Goal: Task Accomplishment & Management: Manage account settings

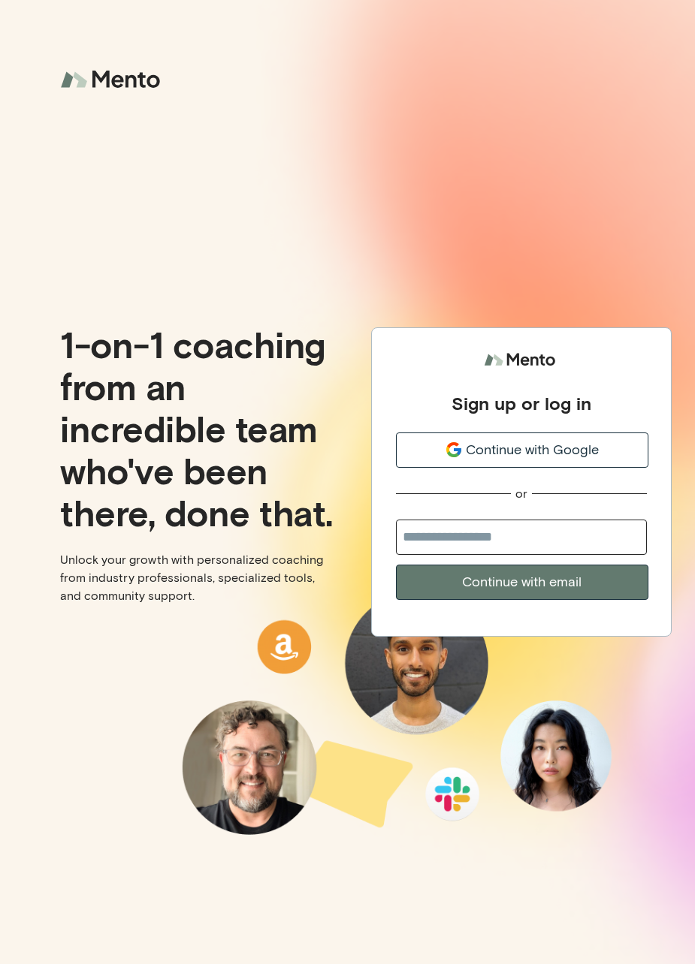
type input "**********"
click at [521, 582] on button "Continue with email" at bounding box center [522, 582] width 252 height 35
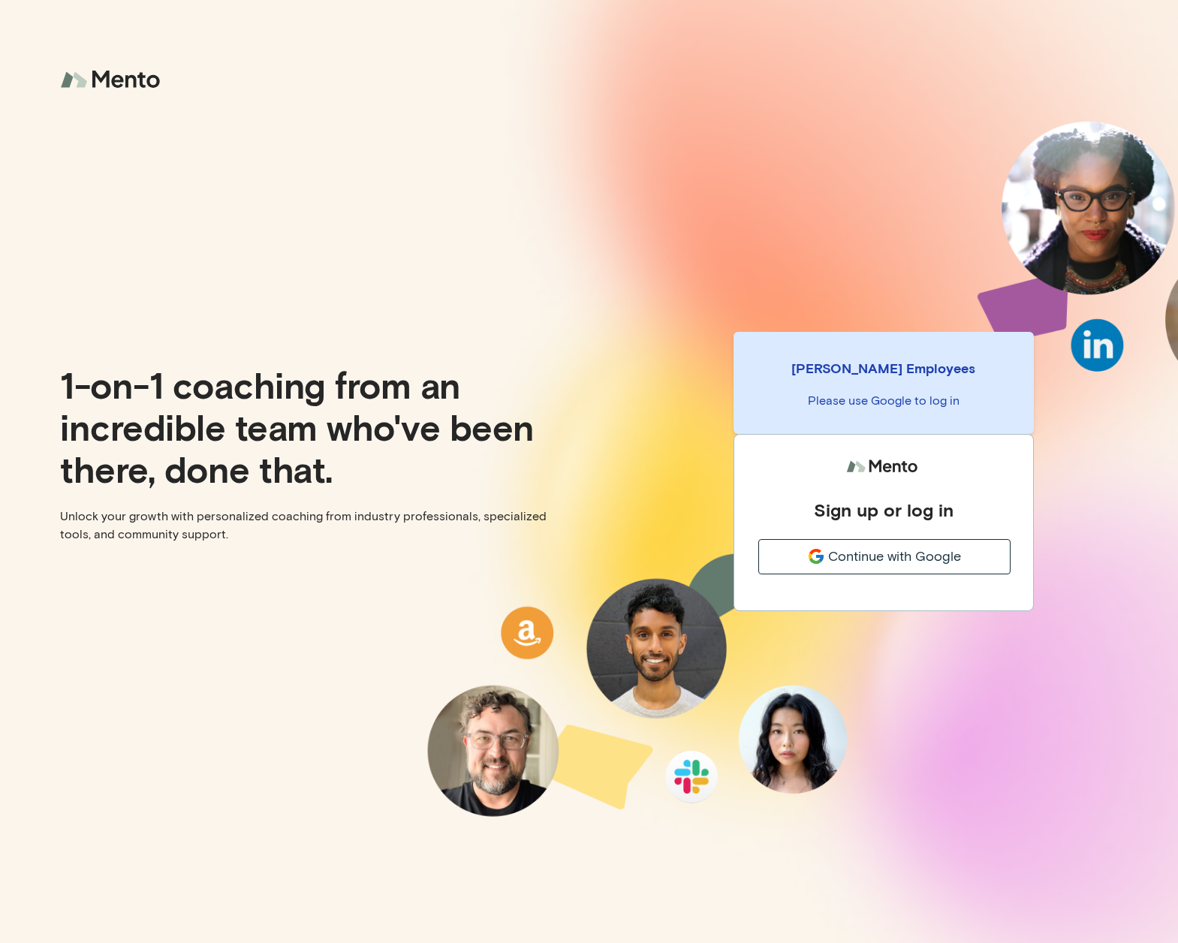
click at [694, 557] on span "Continue with Google" at bounding box center [894, 557] width 133 height 20
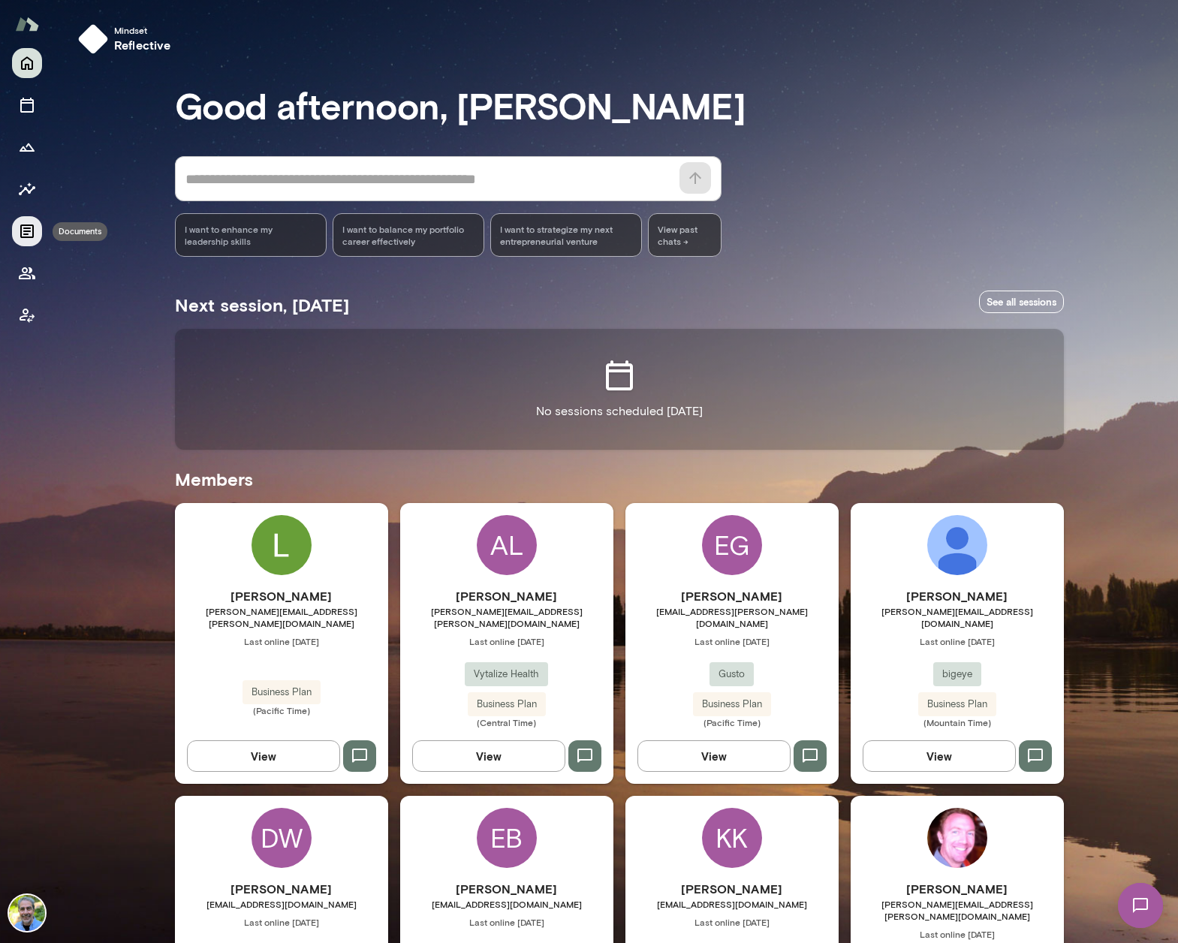
click at [23, 234] on icon "Documents" at bounding box center [27, 231] width 18 height 18
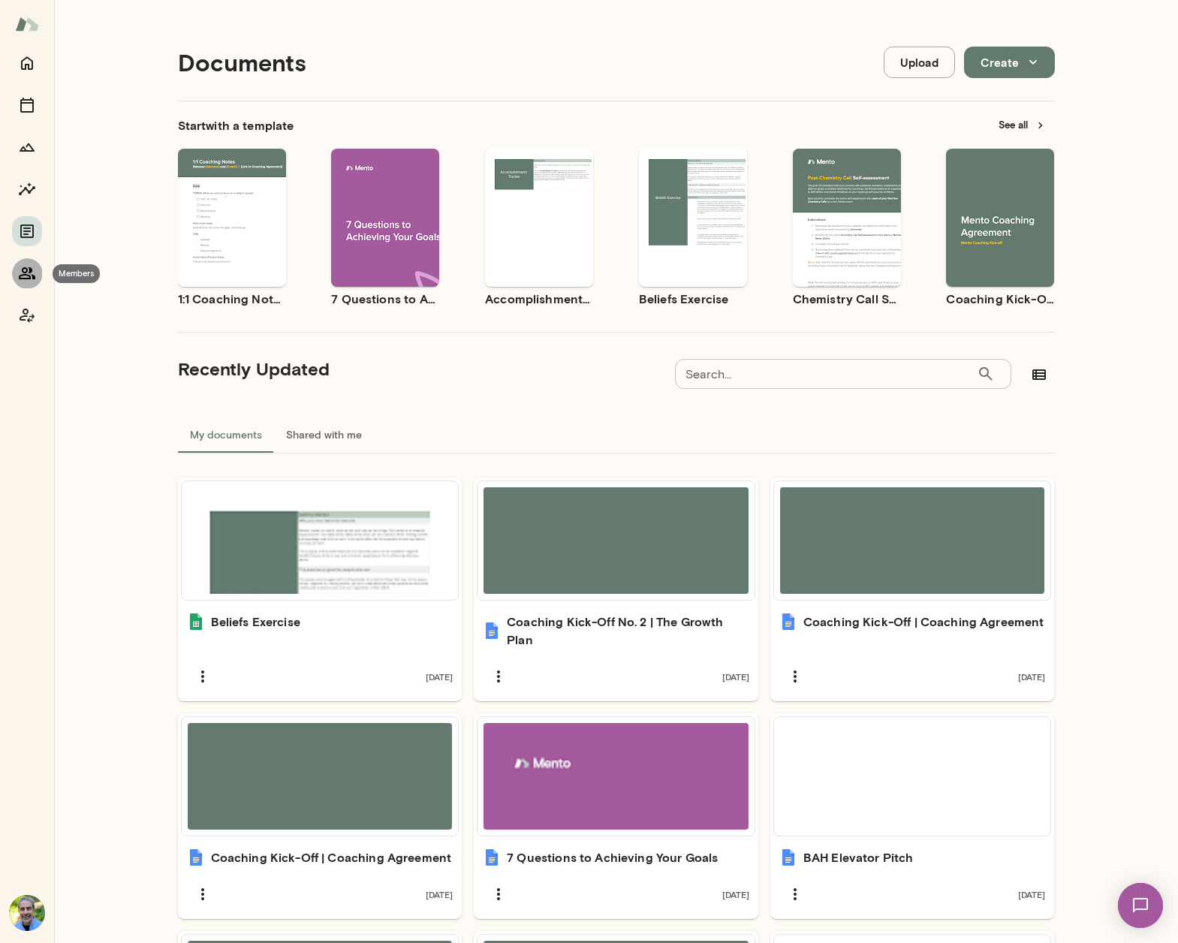
click at [17, 273] on button "Members" at bounding box center [27, 273] width 30 height 30
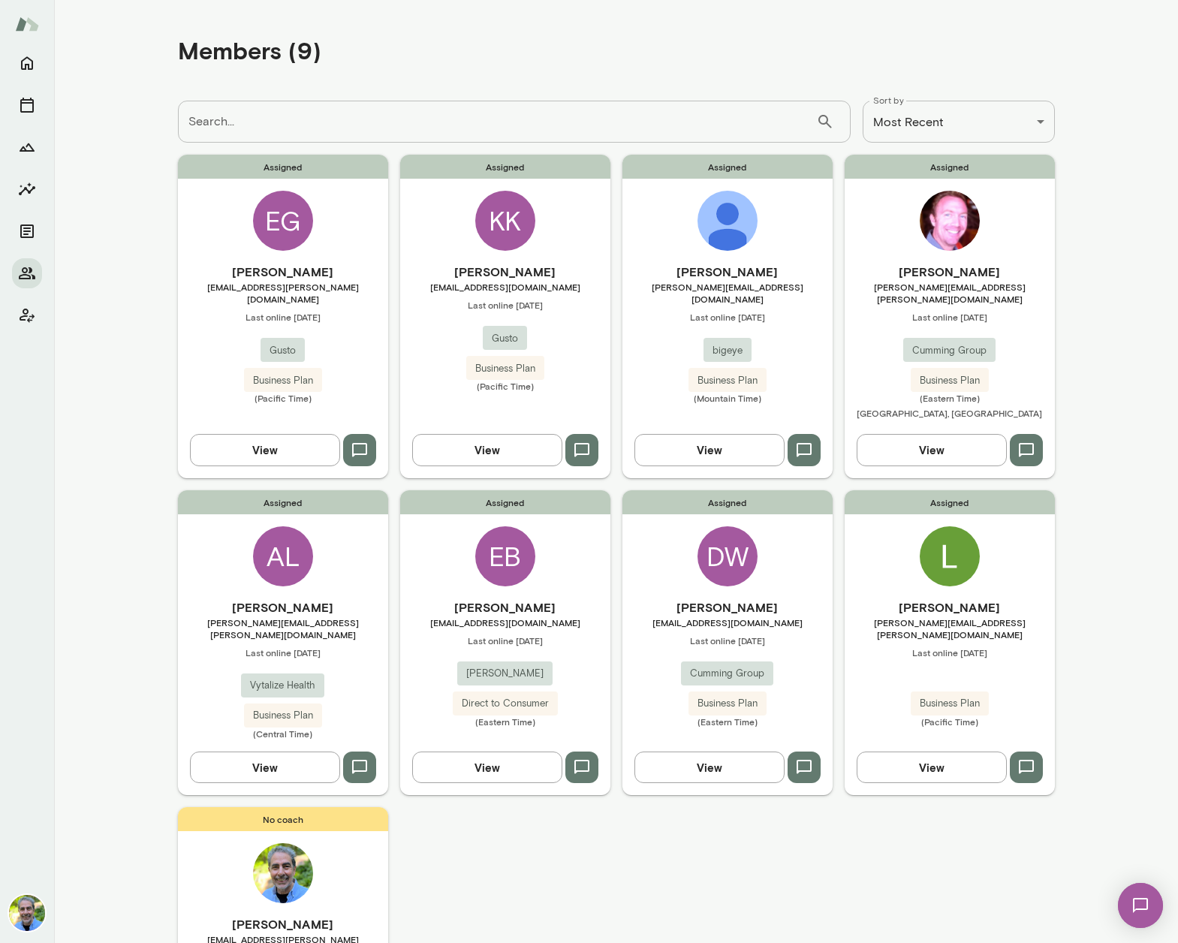
click at [726, 434] on button "View" at bounding box center [710, 450] width 150 height 32
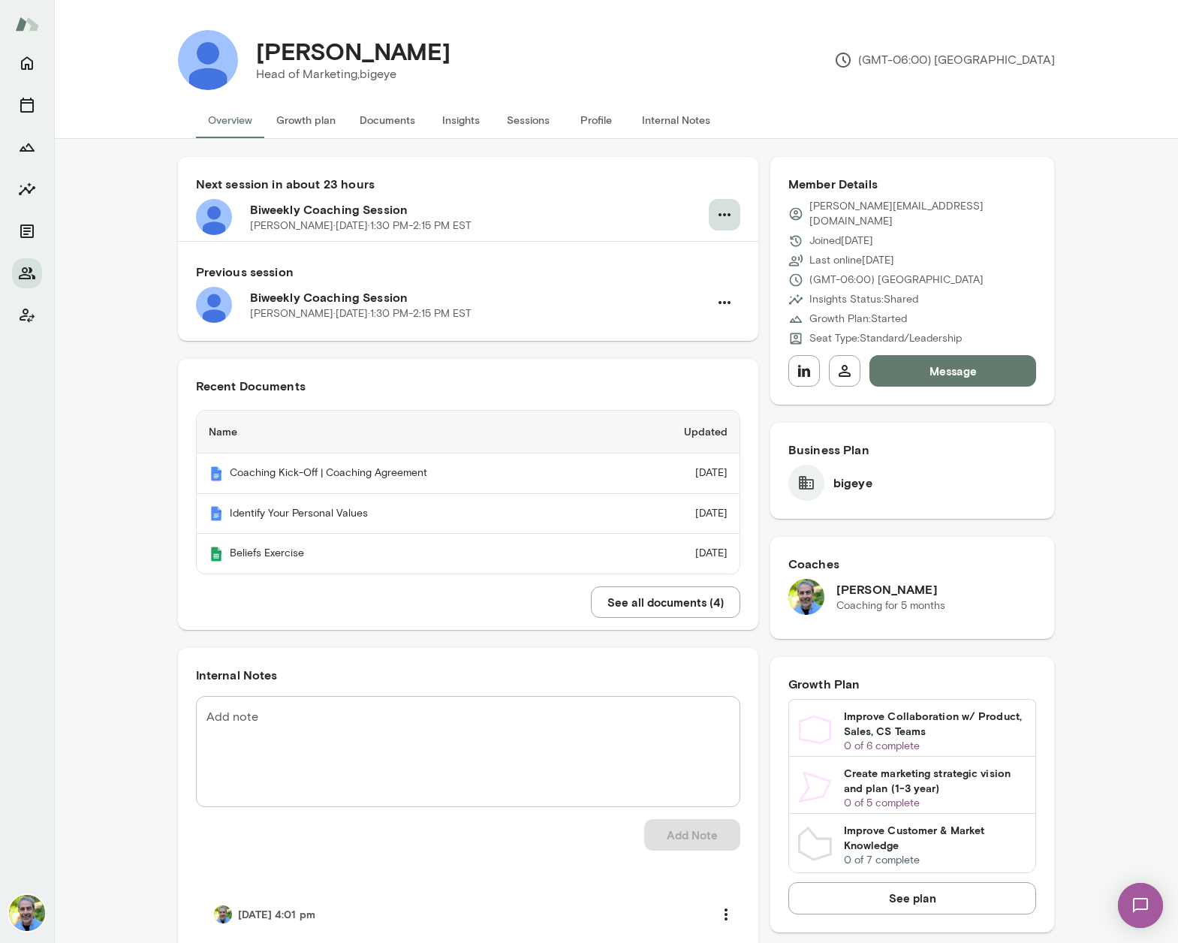
click at [730, 207] on icon "button" at bounding box center [725, 215] width 18 height 18
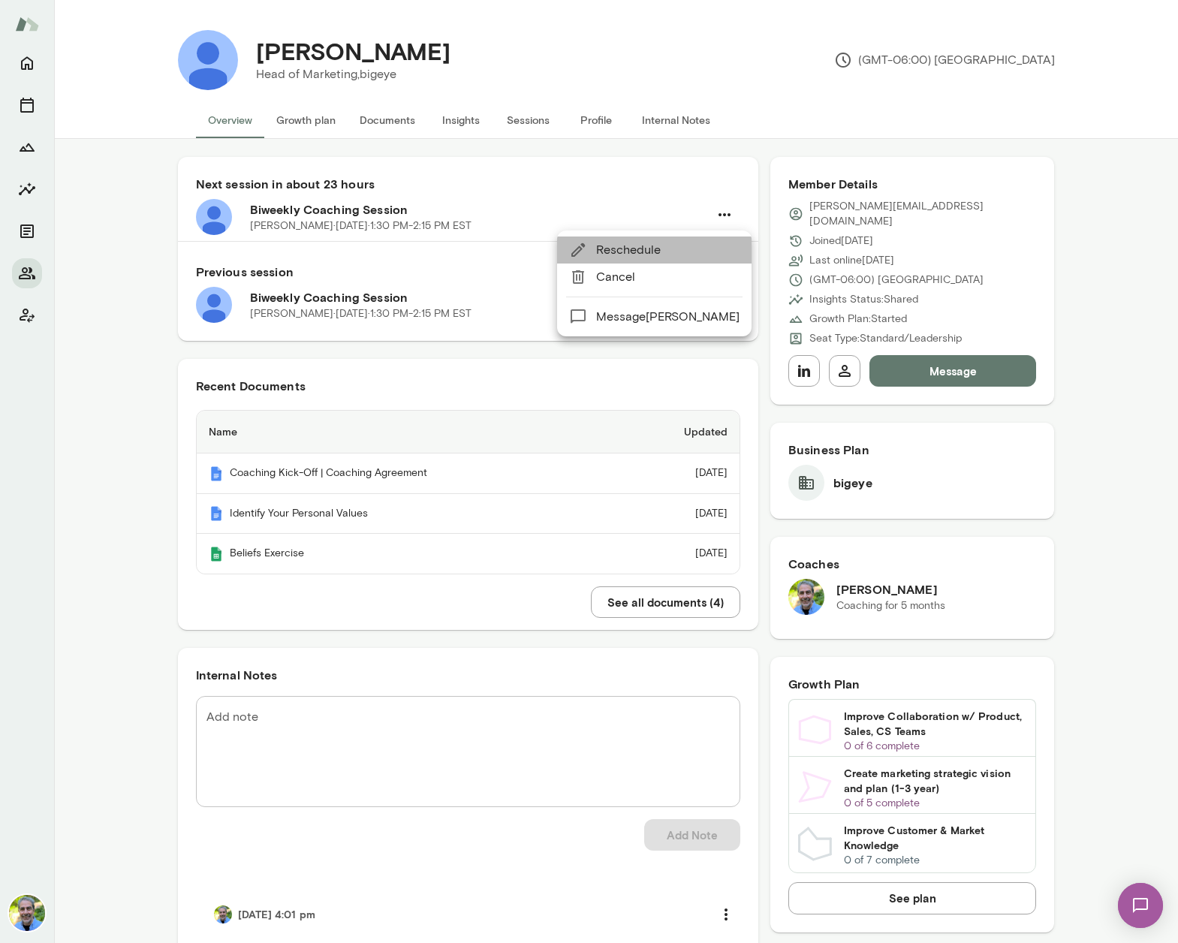
click at [662, 248] on span "Reschedule" at bounding box center [667, 250] width 143 height 18
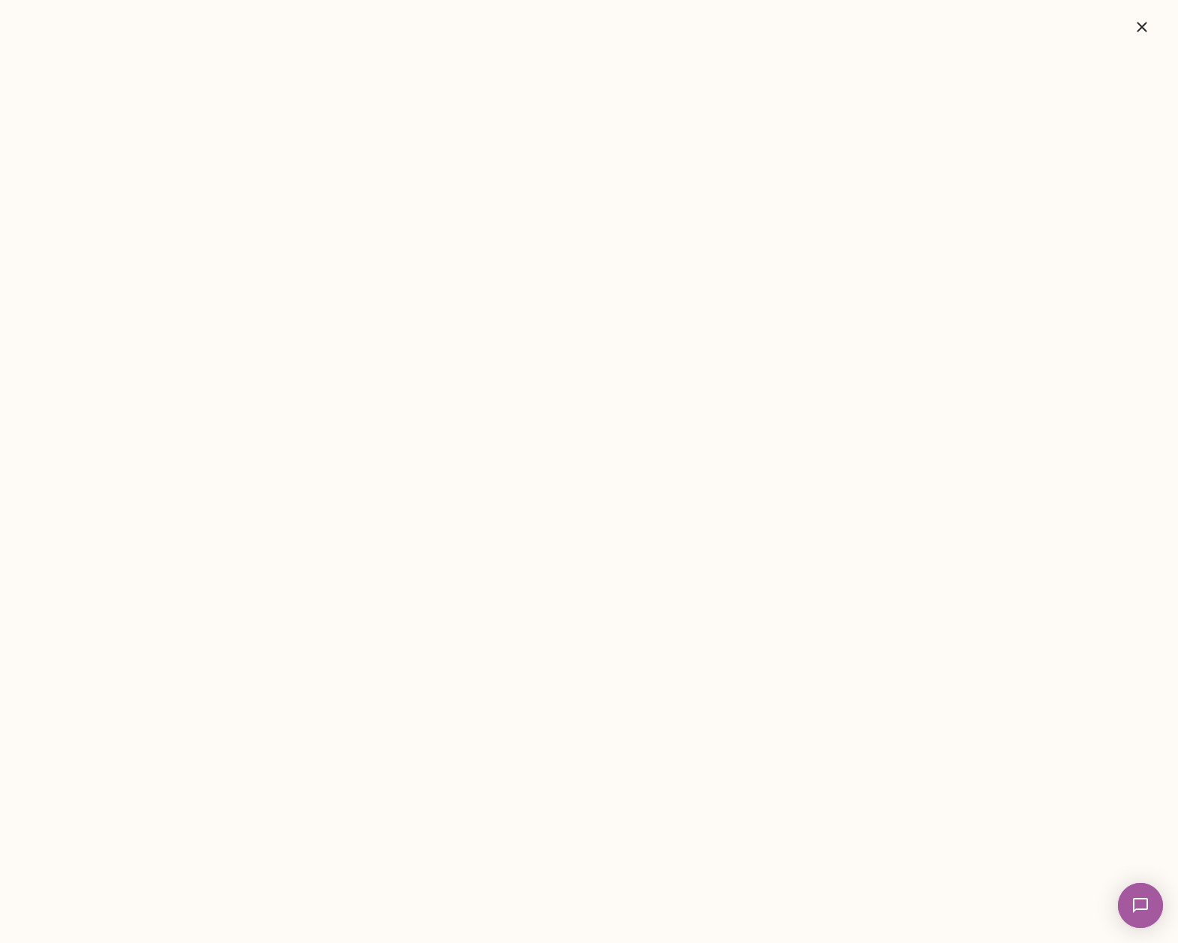
click at [1143, 22] on icon "button" at bounding box center [1142, 27] width 18 height 18
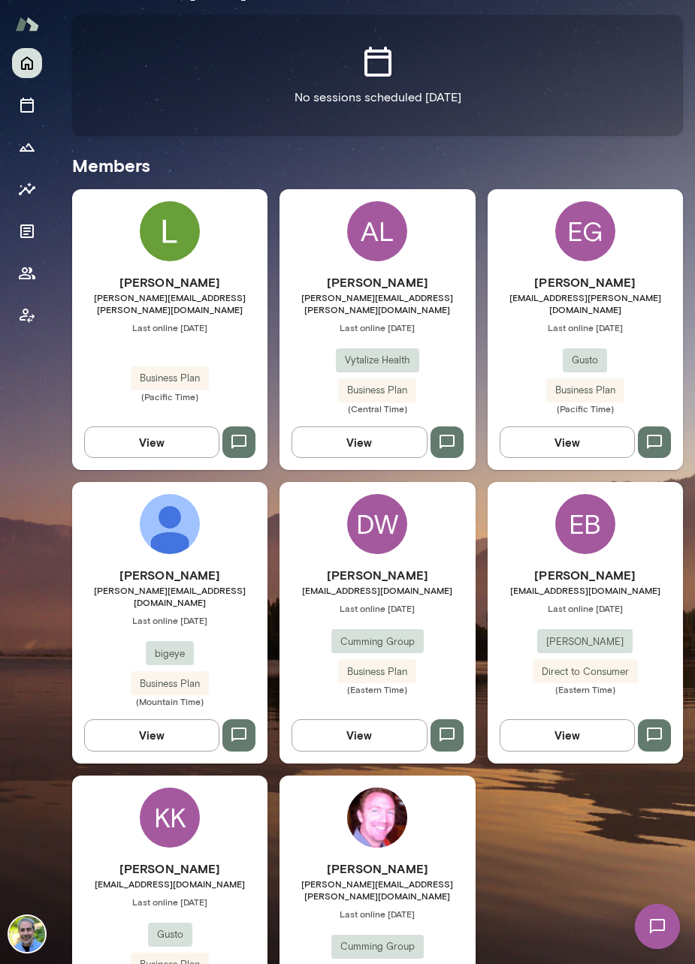
scroll to position [356, 0]
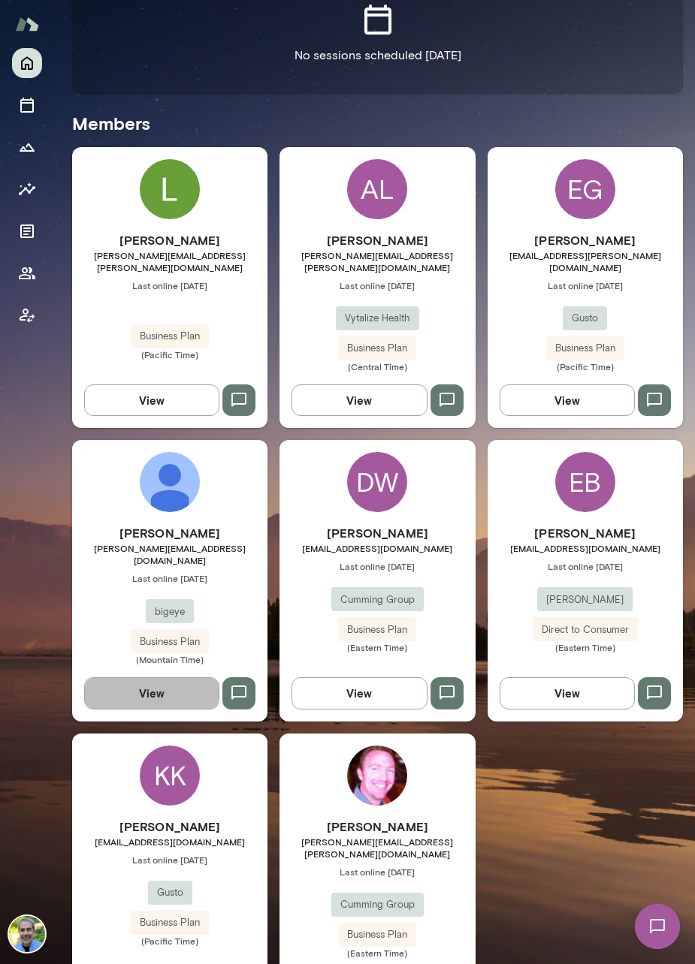
click at [169, 677] on button "View" at bounding box center [151, 693] width 135 height 32
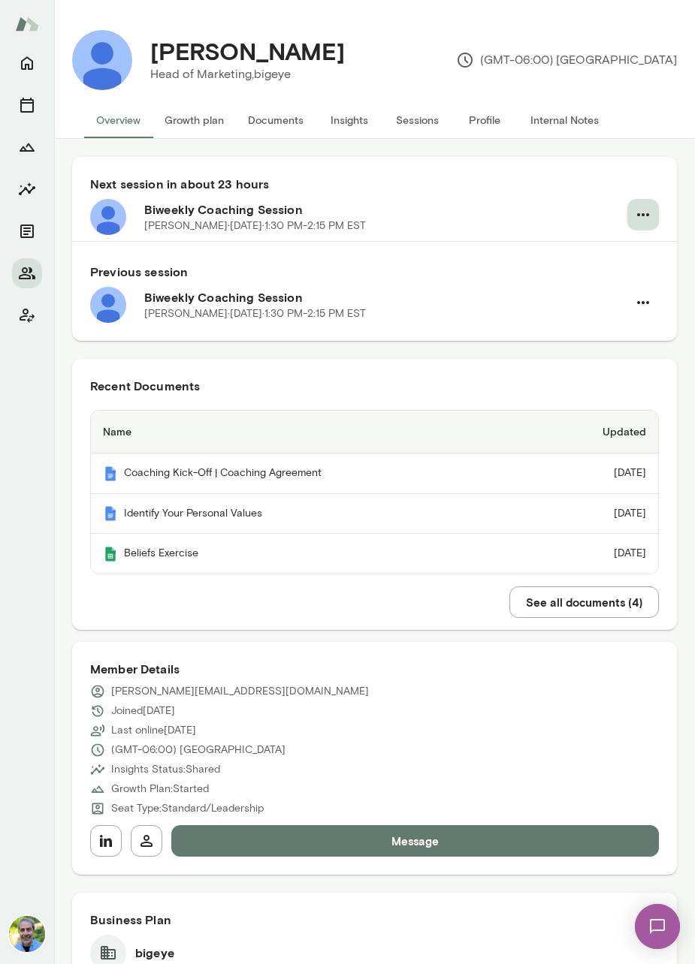
click at [641, 211] on icon "button" at bounding box center [643, 215] width 18 height 18
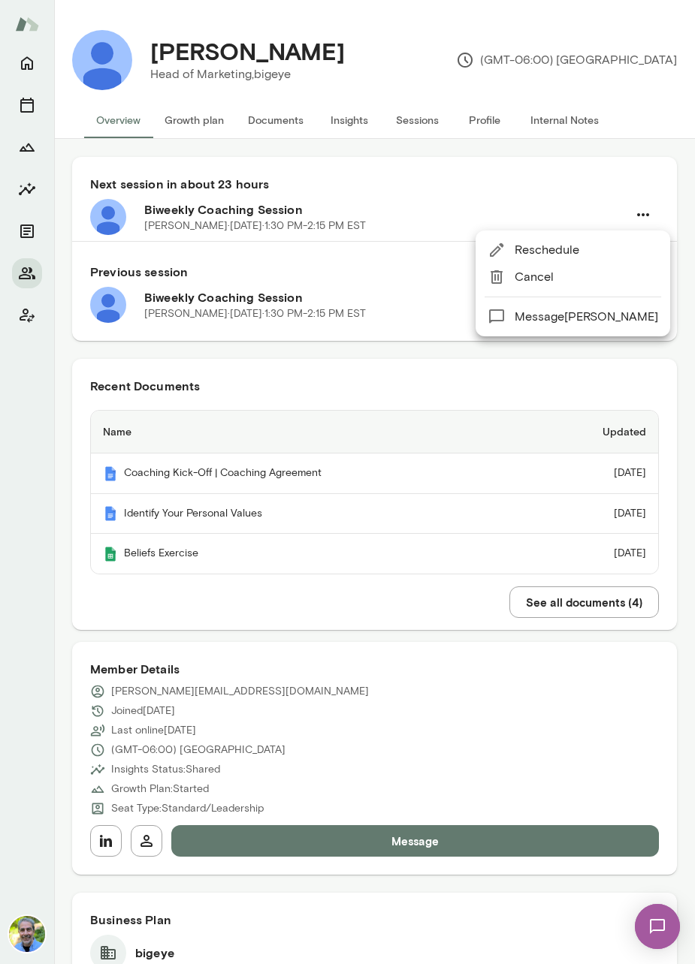
click at [579, 253] on span "Reschedule" at bounding box center [585, 250] width 143 height 18
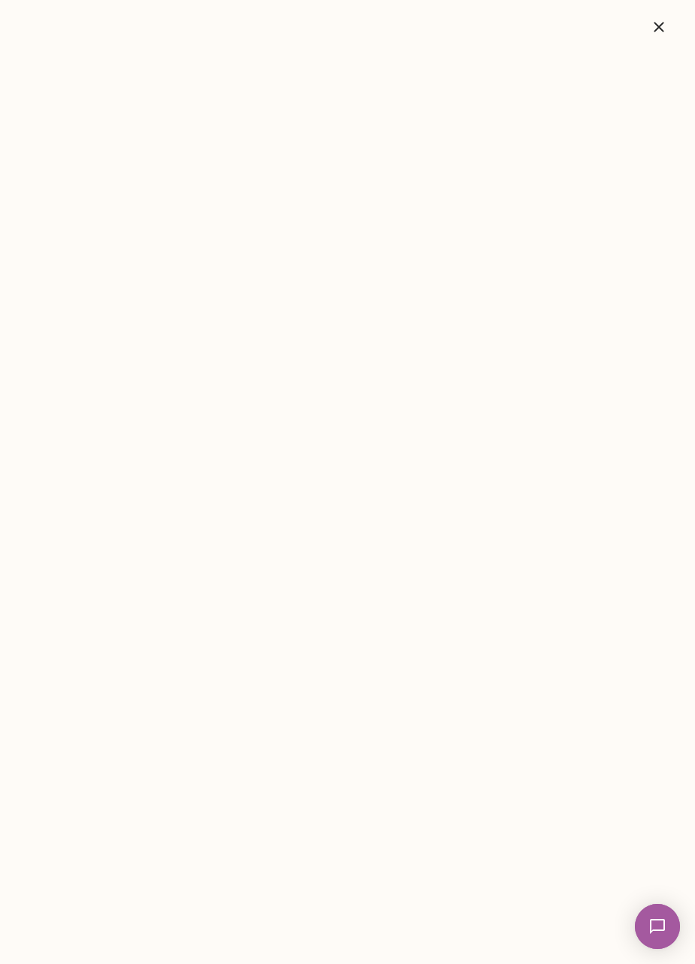
click at [659, 31] on icon "button" at bounding box center [659, 27] width 18 height 18
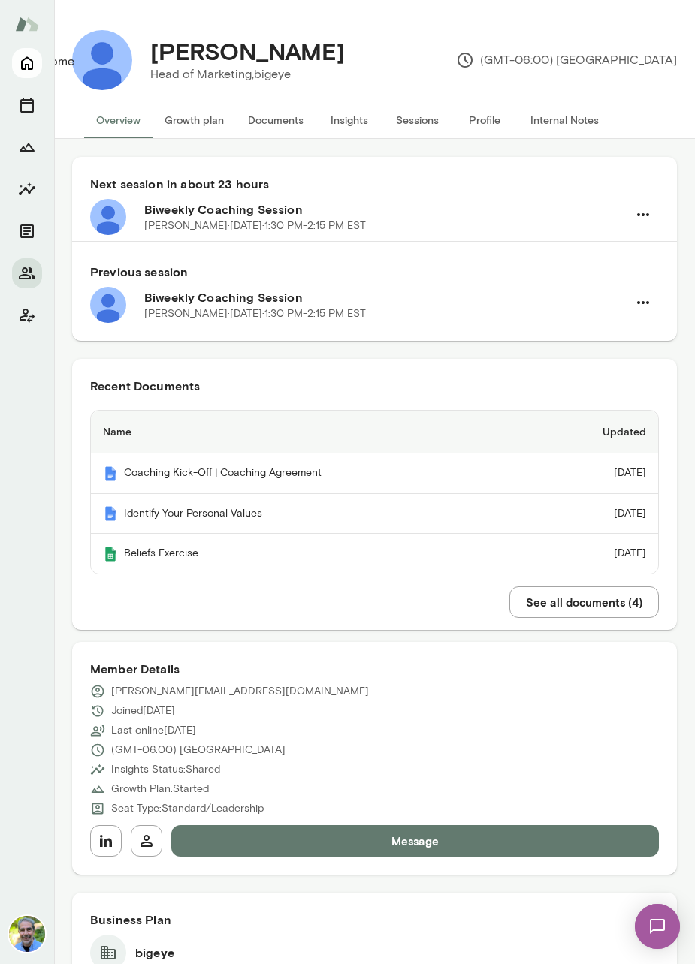
click at [23, 63] on icon "Home" at bounding box center [27, 63] width 18 height 18
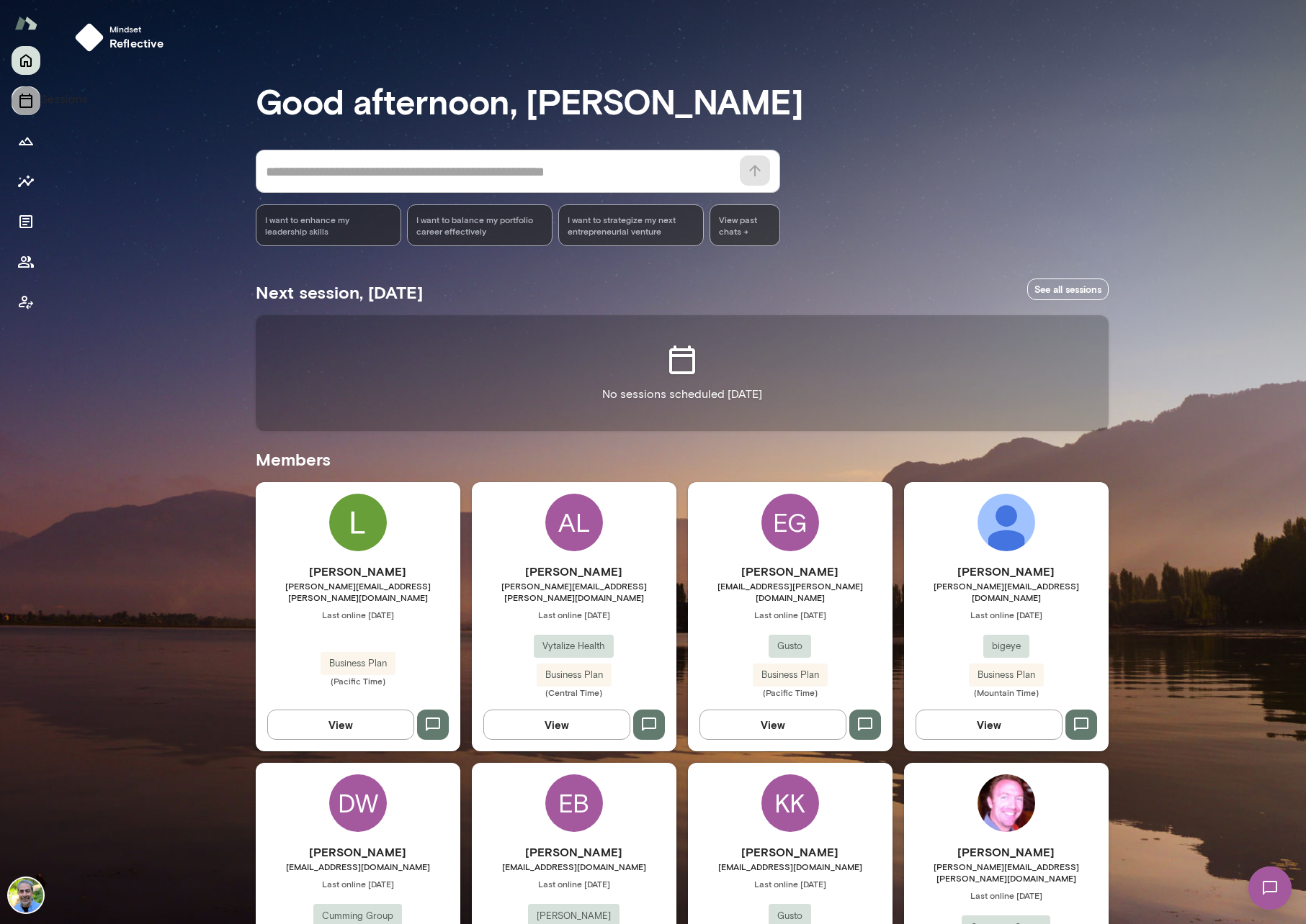
click at [16, 103] on button "Sessions" at bounding box center [26, 101] width 29 height 29
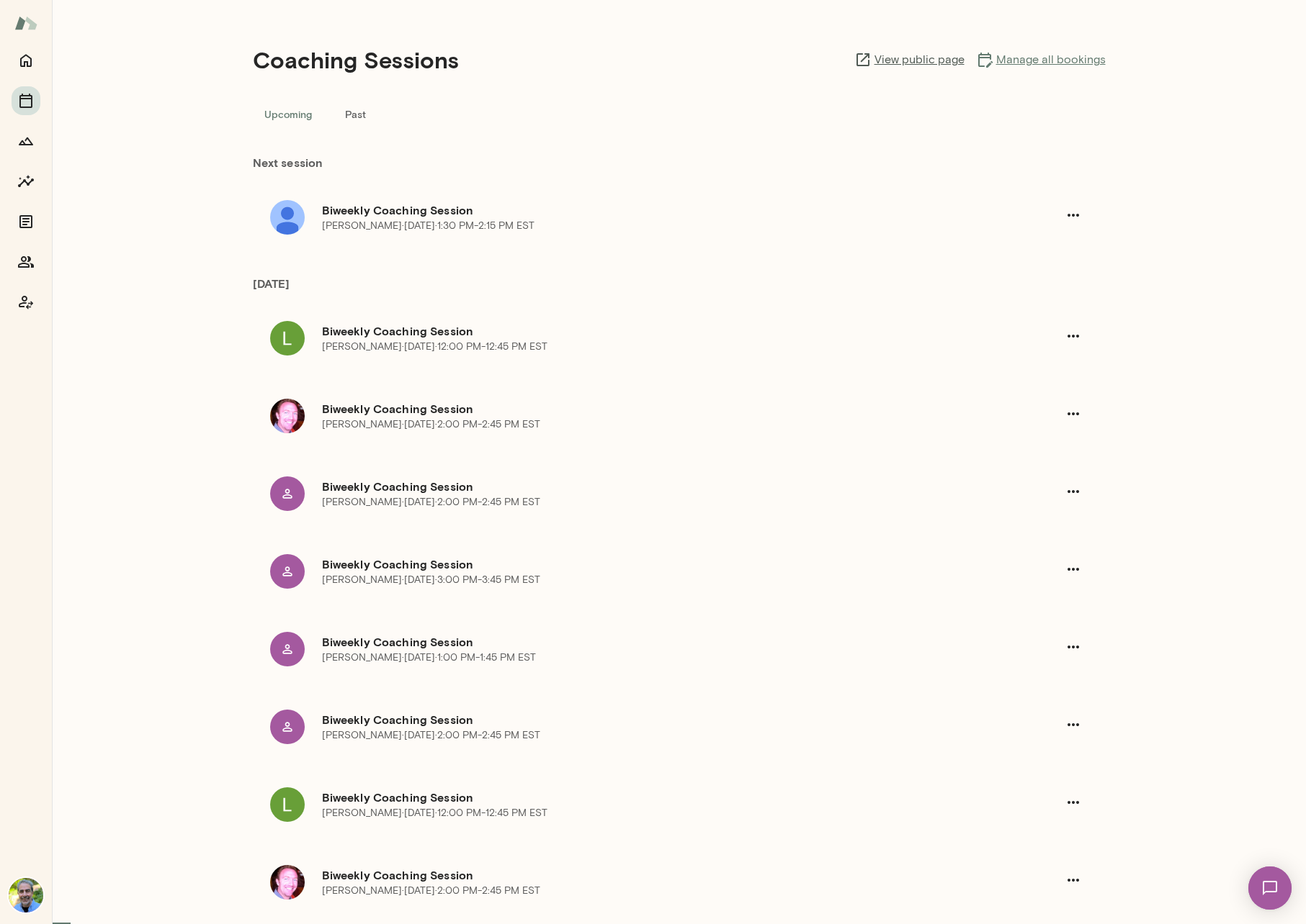
click at [665, 59] on link "Manage all bookings" at bounding box center [1040, 59] width 129 height 17
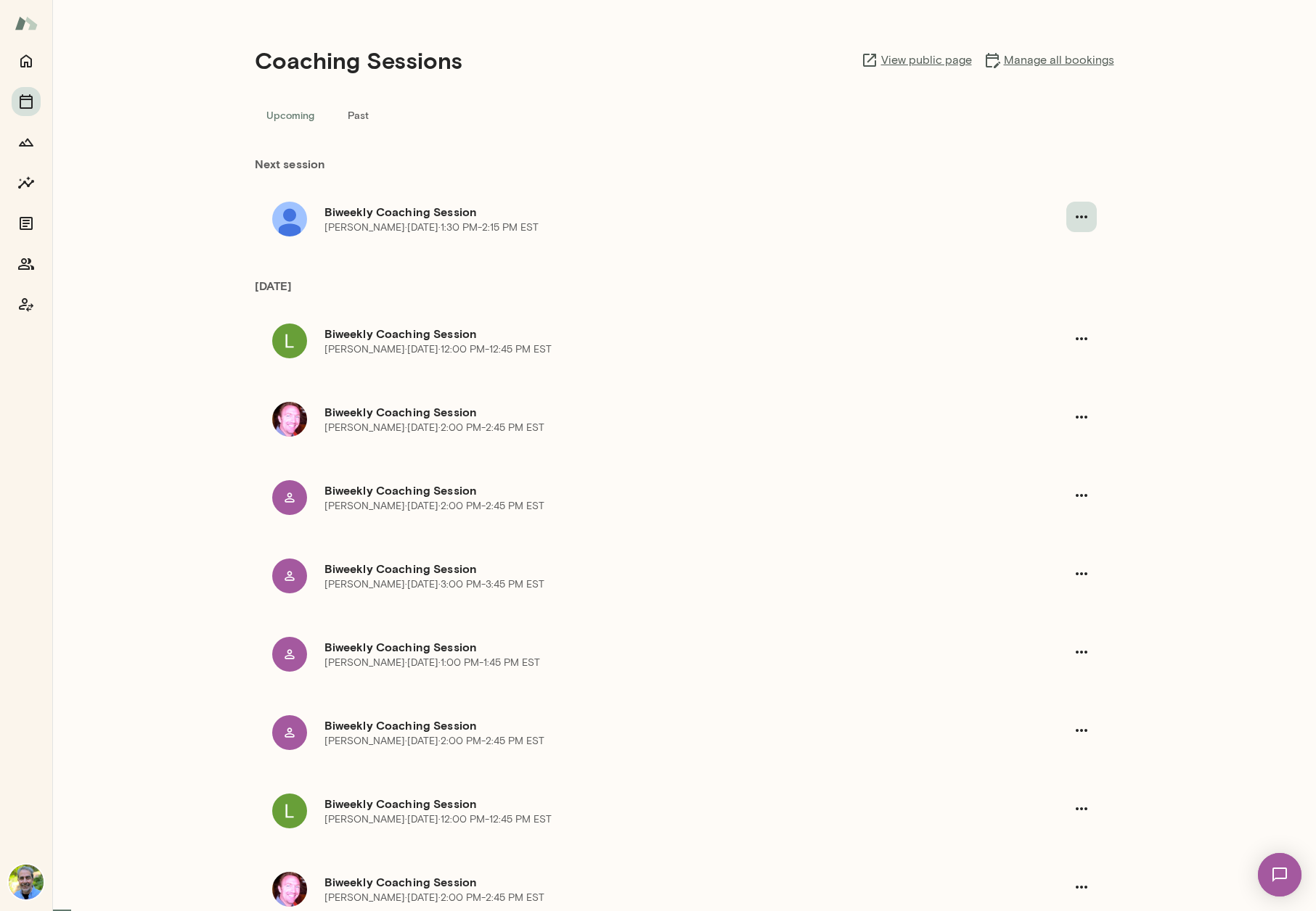
click at [671, 217] on icon "button" at bounding box center [1081, 216] width 12 height 3
click at [671, 249] on span "Reschedule" at bounding box center [1054, 252] width 63 height 17
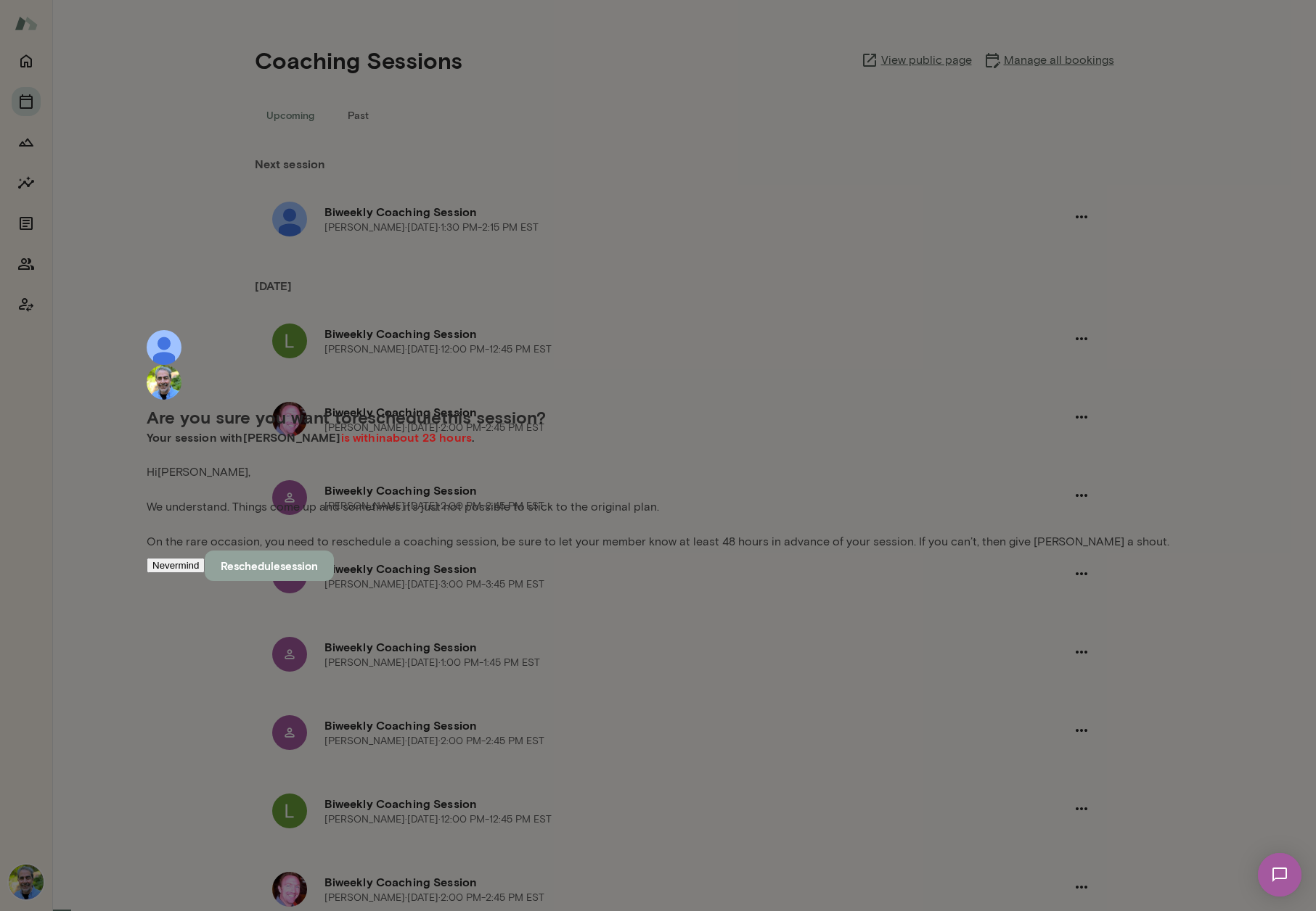
click at [333, 571] on button "Reschedule session" at bounding box center [270, 566] width 129 height 31
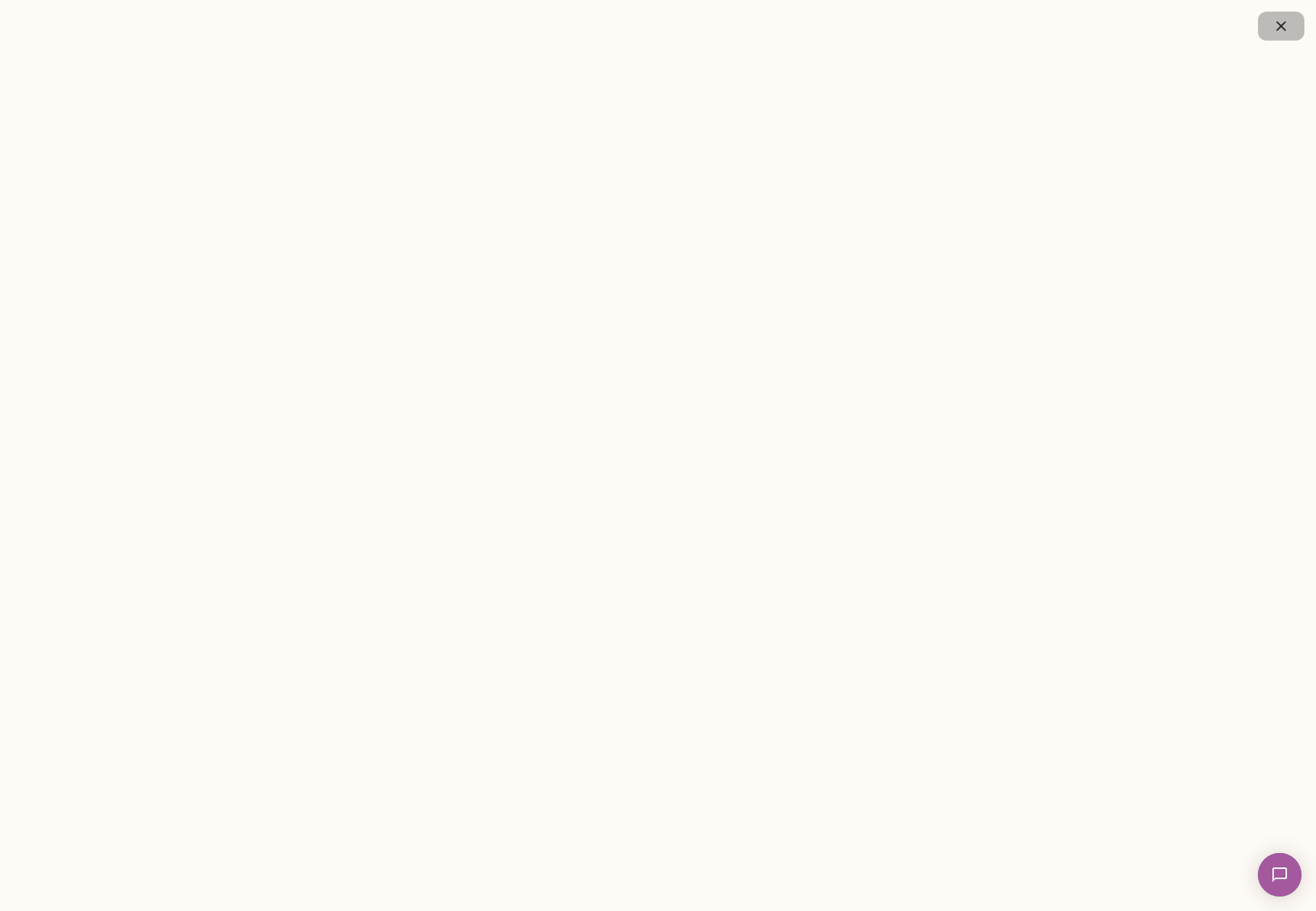
click at [671, 18] on icon "button" at bounding box center [1281, 26] width 17 height 17
